Goal: Transaction & Acquisition: Purchase product/service

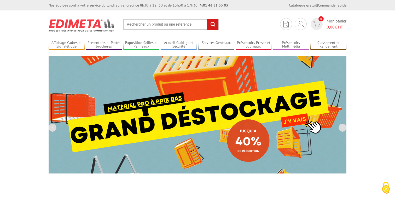
click at [150, 25] on input "text" at bounding box center [171, 24] width 96 height 11
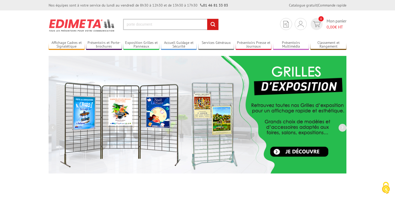
type input "porte document"
click at [207, 19] on input "rechercher" at bounding box center [212, 24] width 11 height 11
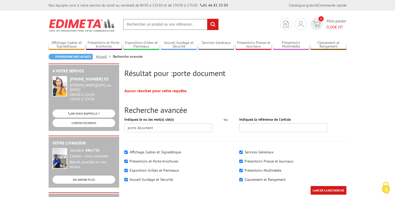
click at [61, 30] on img at bounding box center [82, 25] width 67 height 19
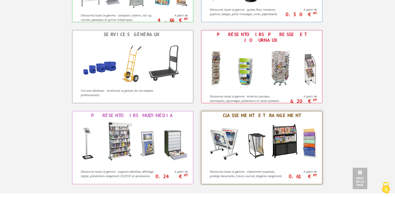
scroll to position [368, 0]
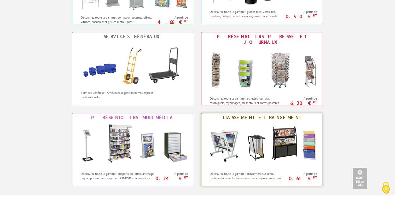
click at [231, 123] on img at bounding box center [261, 145] width 115 height 47
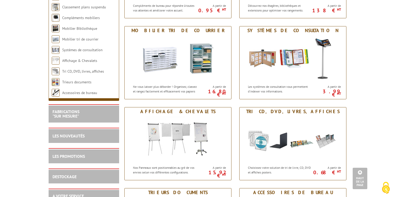
scroll to position [220, 0]
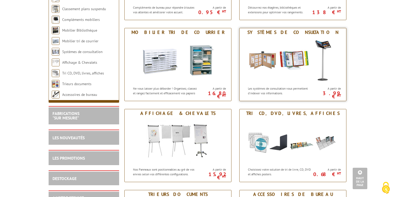
click at [284, 52] on img at bounding box center [292, 60] width 97 height 47
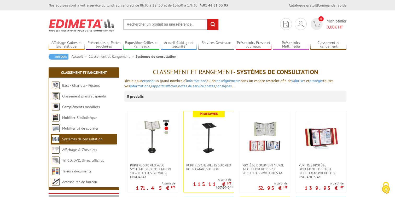
click at [149, 24] on input "text" at bounding box center [171, 24] width 96 height 11
click at [137, 24] on input "text" at bounding box center [171, 24] width 96 height 11
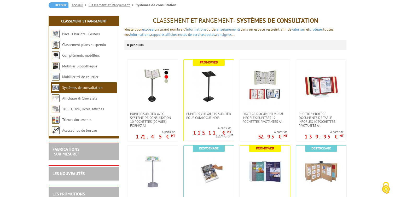
scroll to position [57, 0]
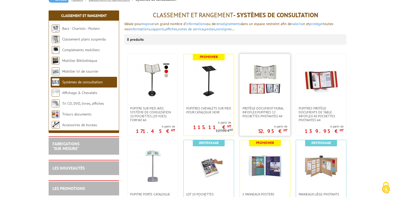
click at [269, 79] on img at bounding box center [265, 80] width 36 height 37
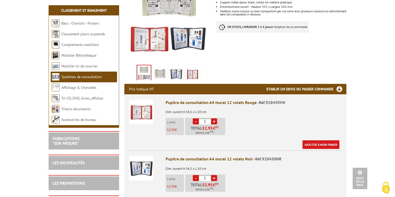
scroll to position [114, 0]
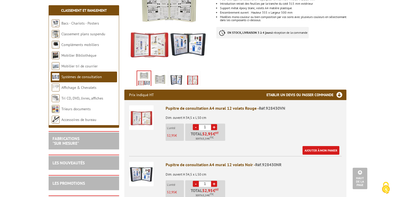
click at [176, 72] on img at bounding box center [176, 80] width 13 height 16
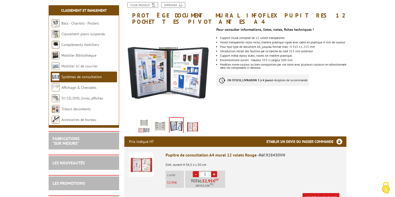
scroll to position [65, 0]
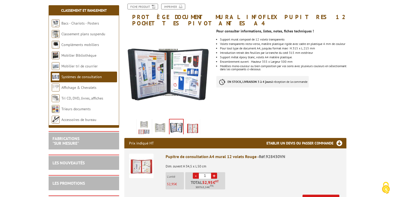
click at [296, 60] on li "Encombrement ouvert : Hauteur 355 x Largeur 500 mm" at bounding box center [283, 61] width 126 height 3
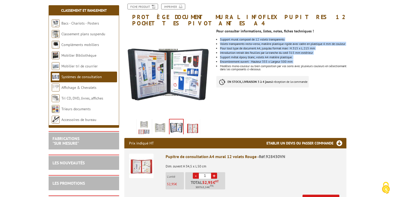
drag, startPoint x: 296, startPoint y: 58, endPoint x: 222, endPoint y: 33, distance: 78.2
click at [222, 38] on ul "Support mural composé de 12 volets transparents Volets transparents recto-verso…" at bounding box center [281, 54] width 130 height 33
click at [222, 38] on li "Support mural composé de 12 volets transparents" at bounding box center [283, 39] width 126 height 3
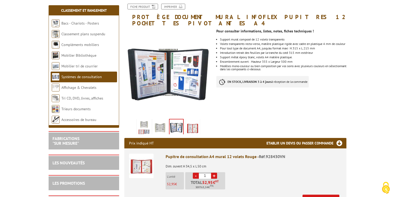
click at [290, 67] on li "Modèles mono-couleur ou bien composition par vos soins avec plusieurs couleurs …" at bounding box center [283, 68] width 126 height 6
drag, startPoint x: 290, startPoint y: 67, endPoint x: 282, endPoint y: 66, distance: 8.4
click at [282, 66] on li "Modèles mono-couleur ou bien composition par vos soins avec plusieurs couleurs …" at bounding box center [283, 68] width 126 height 6
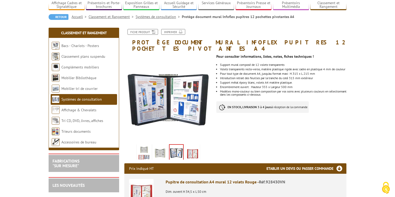
scroll to position [41, 0]
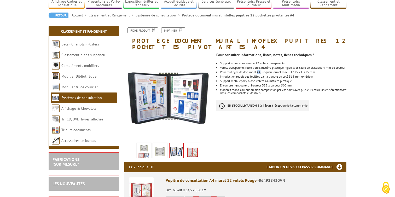
click at [261, 71] on li "Pour tout type de document A4, jusqu’au format maxi H.315 x L.215 mm" at bounding box center [283, 72] width 126 height 3
click at [326, 71] on ul "Support mural composé de 12 volets transparents Volets transparents recto-verso…" at bounding box center [281, 78] width 130 height 33
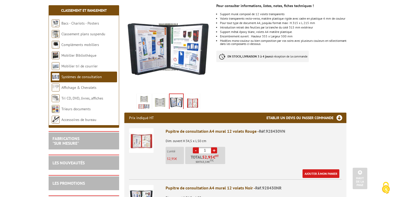
scroll to position [82, 0]
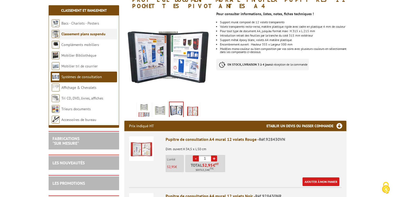
click at [90, 36] on link "Classement plans suspendu" at bounding box center [83, 34] width 44 height 5
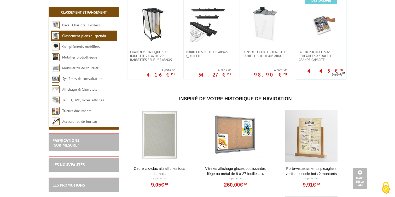
scroll to position [116, 0]
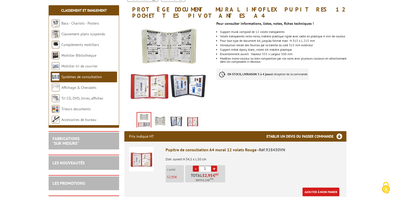
click at [175, 116] on img at bounding box center [176, 121] width 13 height 16
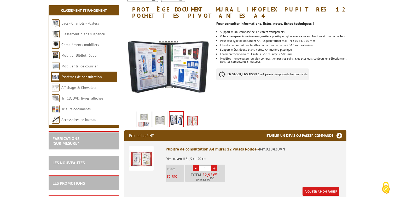
click at [162, 114] on img at bounding box center [160, 120] width 13 height 16
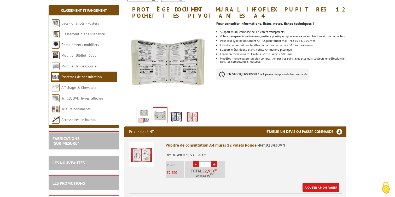
click at [191, 112] on img at bounding box center [192, 116] width 13 height 16
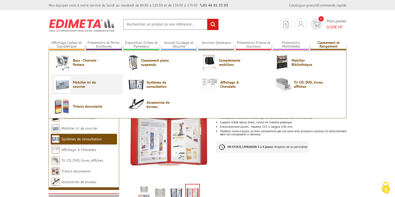
click at [89, 88] on span "Mobilier tri de courrier" at bounding box center [88, 84] width 31 height 8
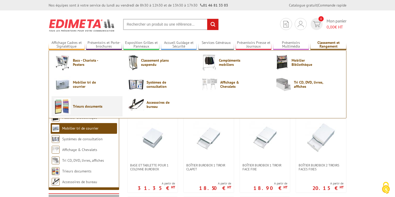
click at [91, 110] on link "Trieurs documents" at bounding box center [86, 106] width 65 height 16
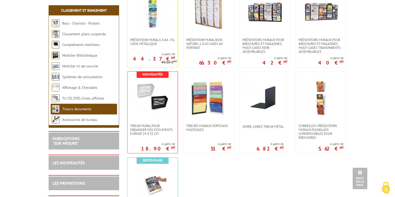
scroll to position [206, 0]
click at [210, 104] on img at bounding box center [208, 97] width 37 height 37
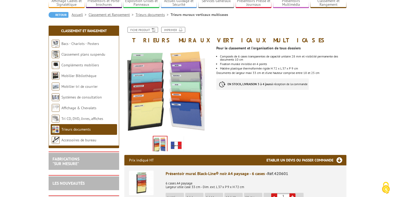
scroll to position [48, 0]
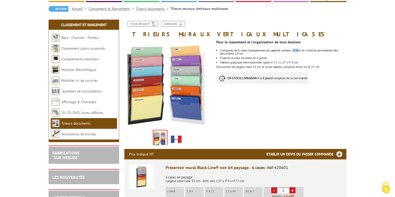
drag, startPoint x: 296, startPoint y: 50, endPoint x: 302, endPoint y: 50, distance: 6.0
click at [302, 50] on li "Composés de 6 cases transparentes de capacité unitaire 28 mm et visibilité perm…" at bounding box center [283, 52] width 126 height 6
click at [308, 53] on li "Composés de 6 cases transparentes de capacité unitaire 28 mm et visibilité perm…" at bounding box center [283, 52] width 126 height 6
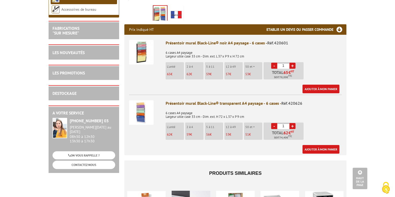
scroll to position [168, 0]
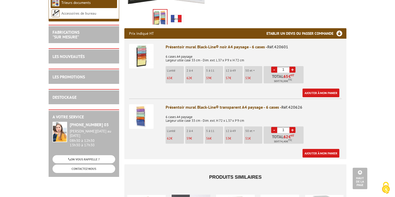
click at [292, 130] on link "+" at bounding box center [292, 130] width 6 height 6
type input "2"
click at [310, 153] on link "Ajouter à mon panier" at bounding box center [320, 153] width 37 height 9
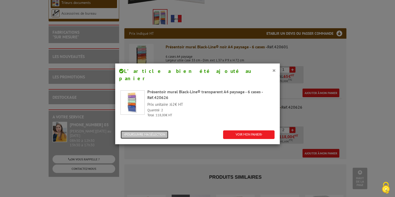
click at [165, 130] on button "POURSUIVRE MA SÉLECTION" at bounding box center [144, 134] width 48 height 9
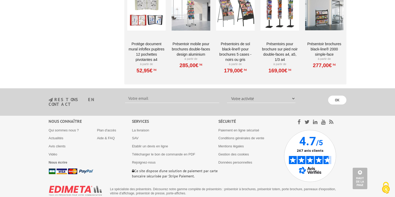
scroll to position [509, 0]
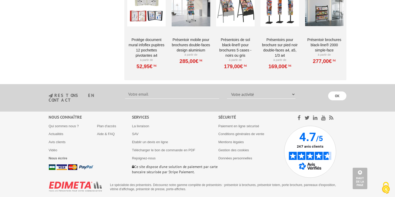
click at [304, 142] on img at bounding box center [310, 152] width 52 height 52
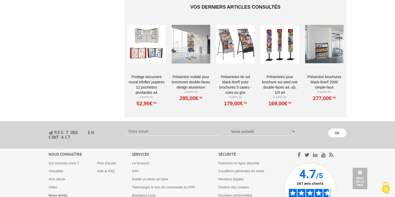
scroll to position [473, 0]
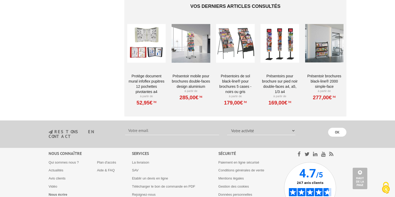
click at [151, 32] on div at bounding box center [146, 43] width 38 height 52
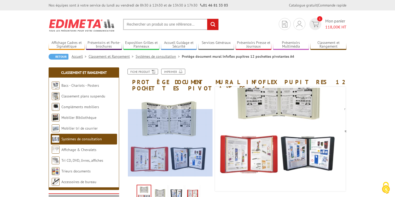
click at [198, 154] on div at bounding box center [170, 142] width 84 height 67
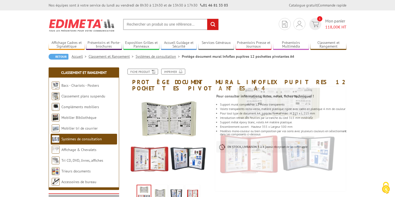
click at [178, 187] on img at bounding box center [176, 194] width 13 height 16
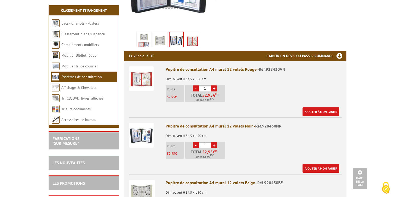
scroll to position [152, 0]
